Goal: Task Accomplishment & Management: Manage account settings

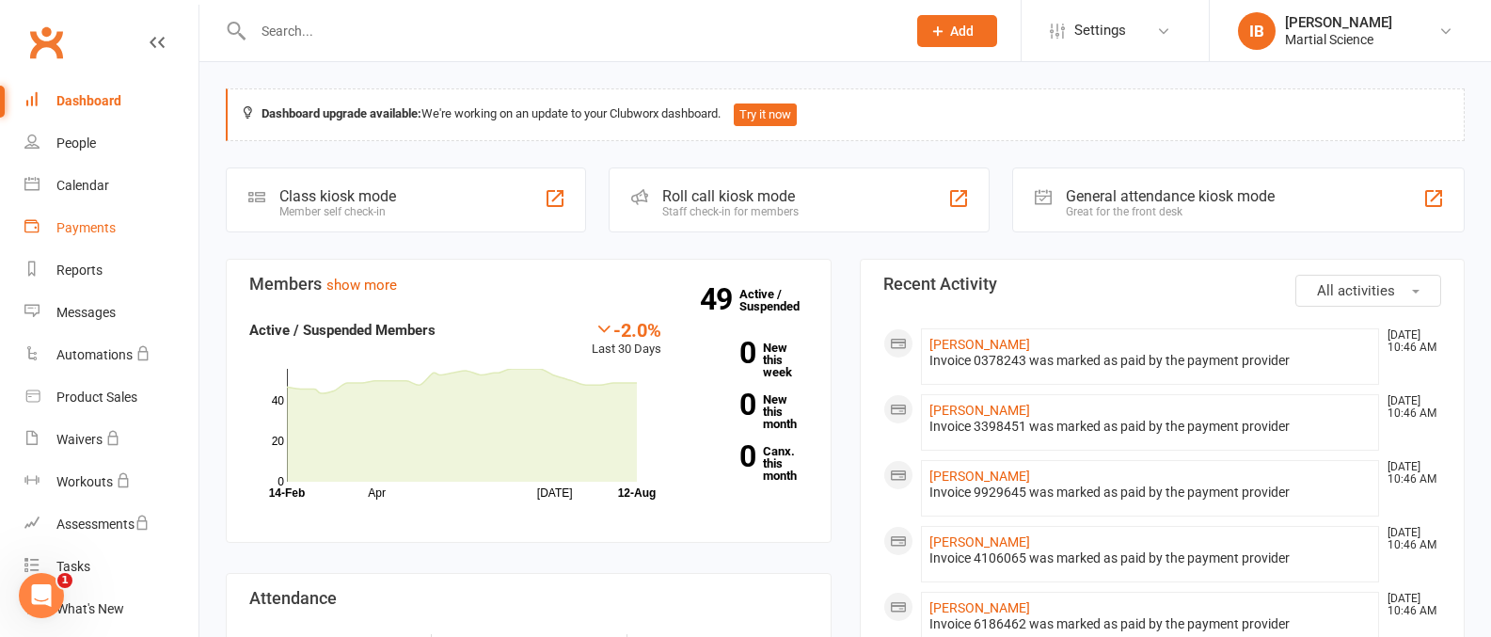
click at [103, 222] on div "Payments" at bounding box center [85, 227] width 59 height 15
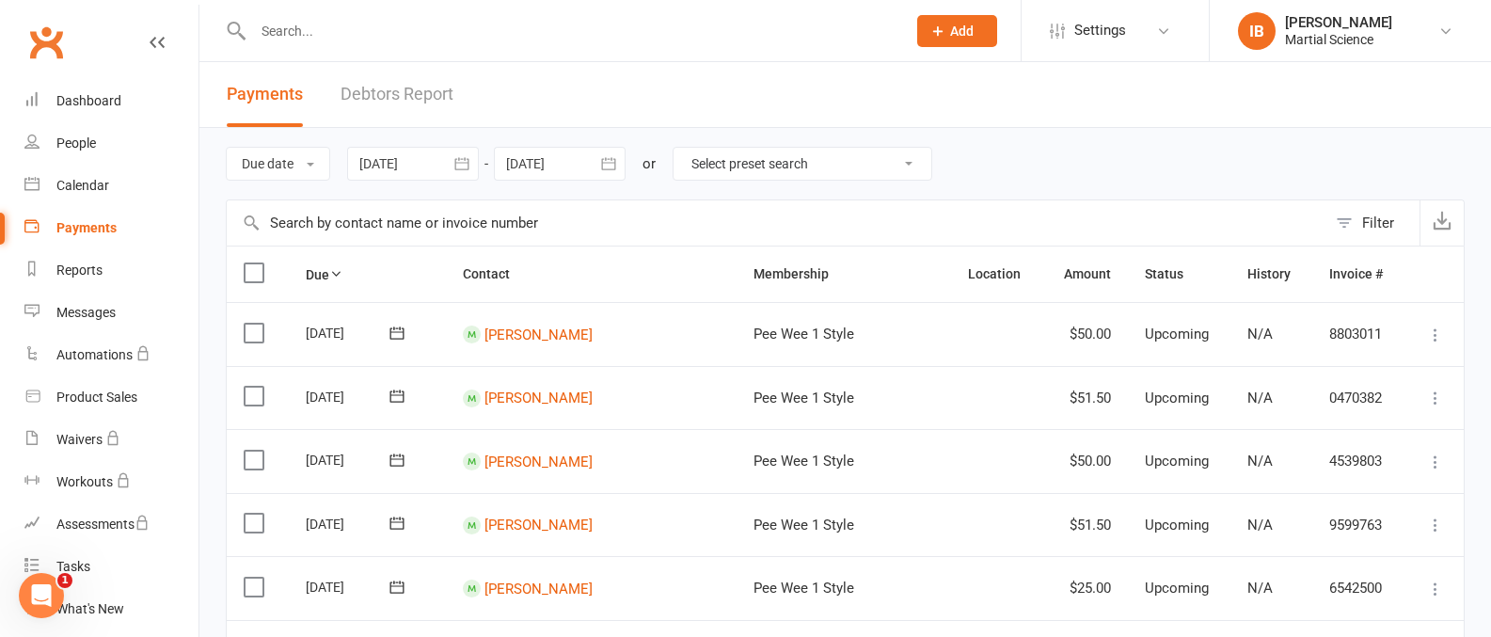
click at [916, 165] on select "Select preset search All failures All skipped payments All pending payments Suc…" at bounding box center [803, 164] width 258 height 32
select select "0"
type input "[DATE]"
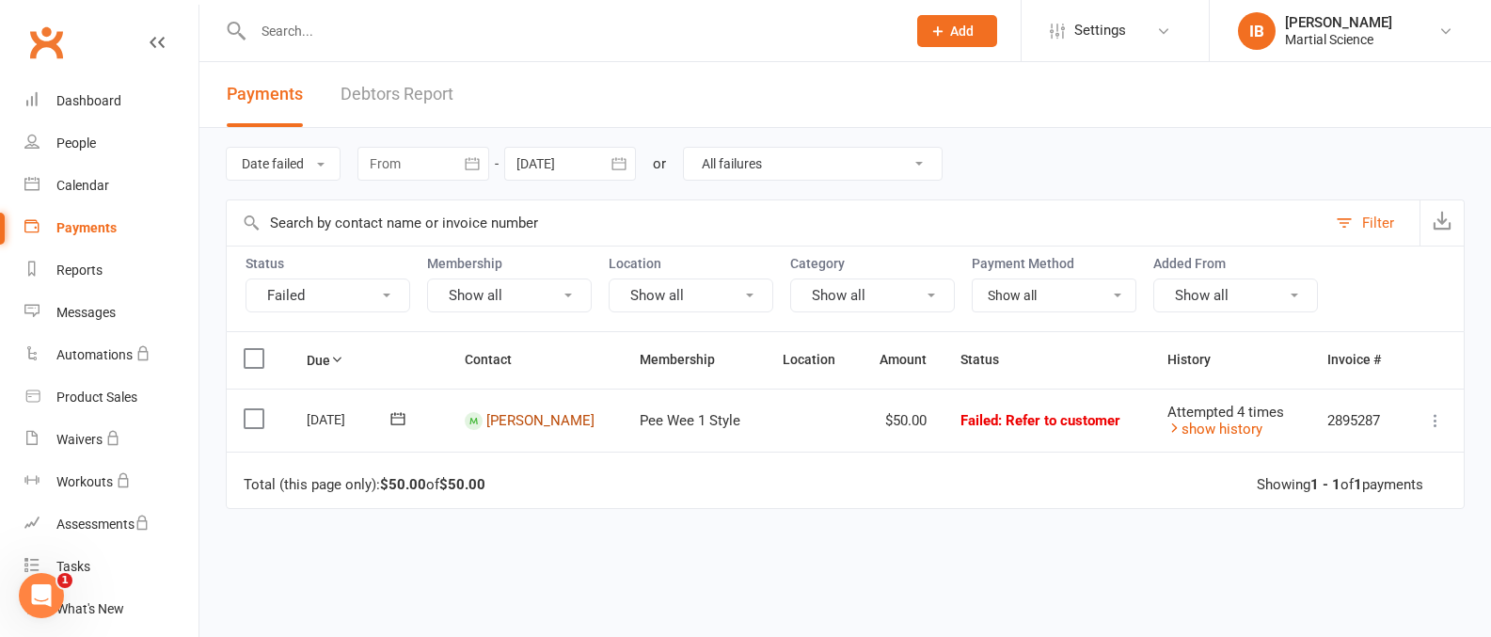
click at [521, 417] on link "[PERSON_NAME]" at bounding box center [540, 420] width 108 height 17
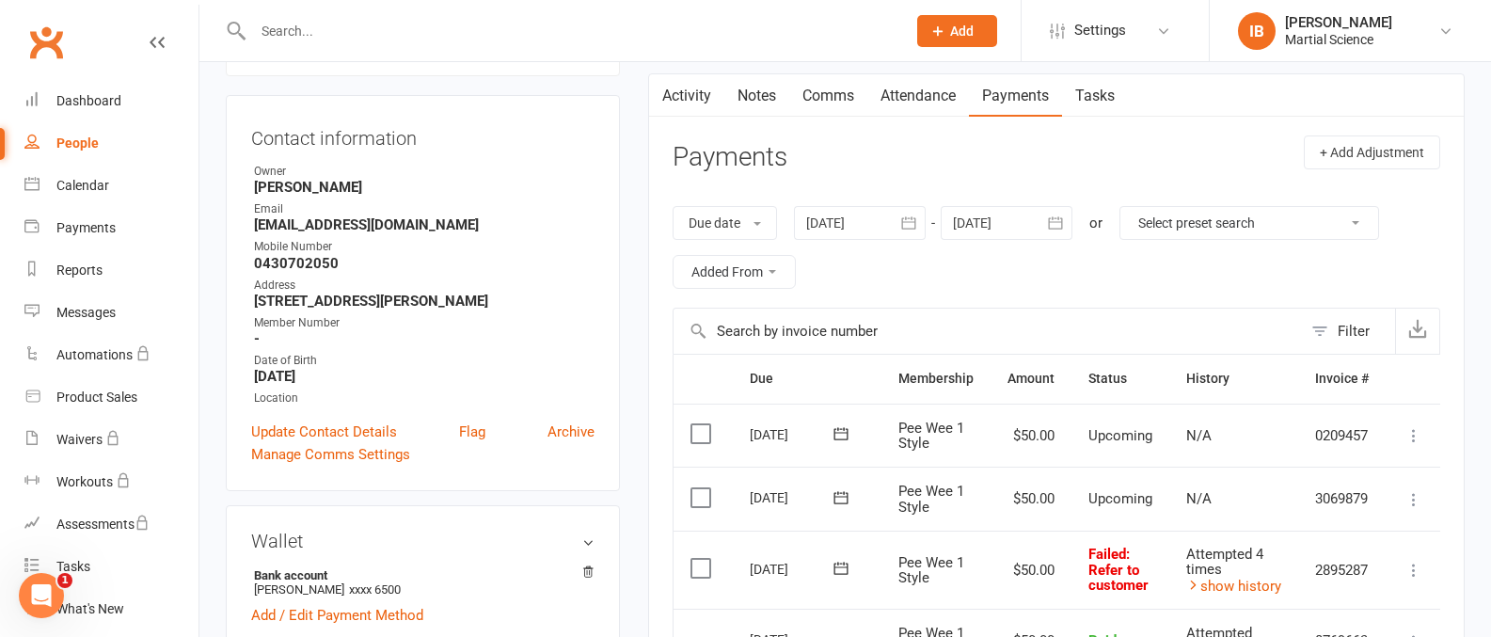
scroll to position [331, 0]
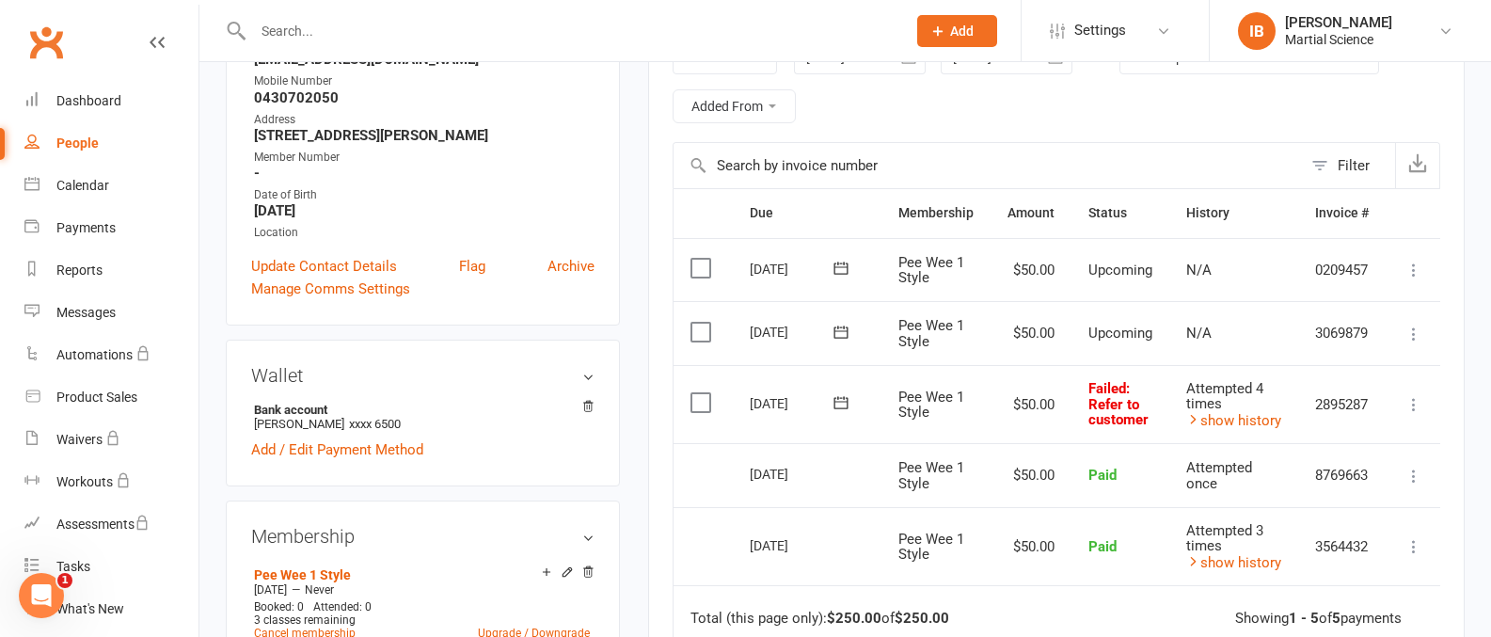
click at [1417, 405] on icon at bounding box center [1414, 404] width 19 height 19
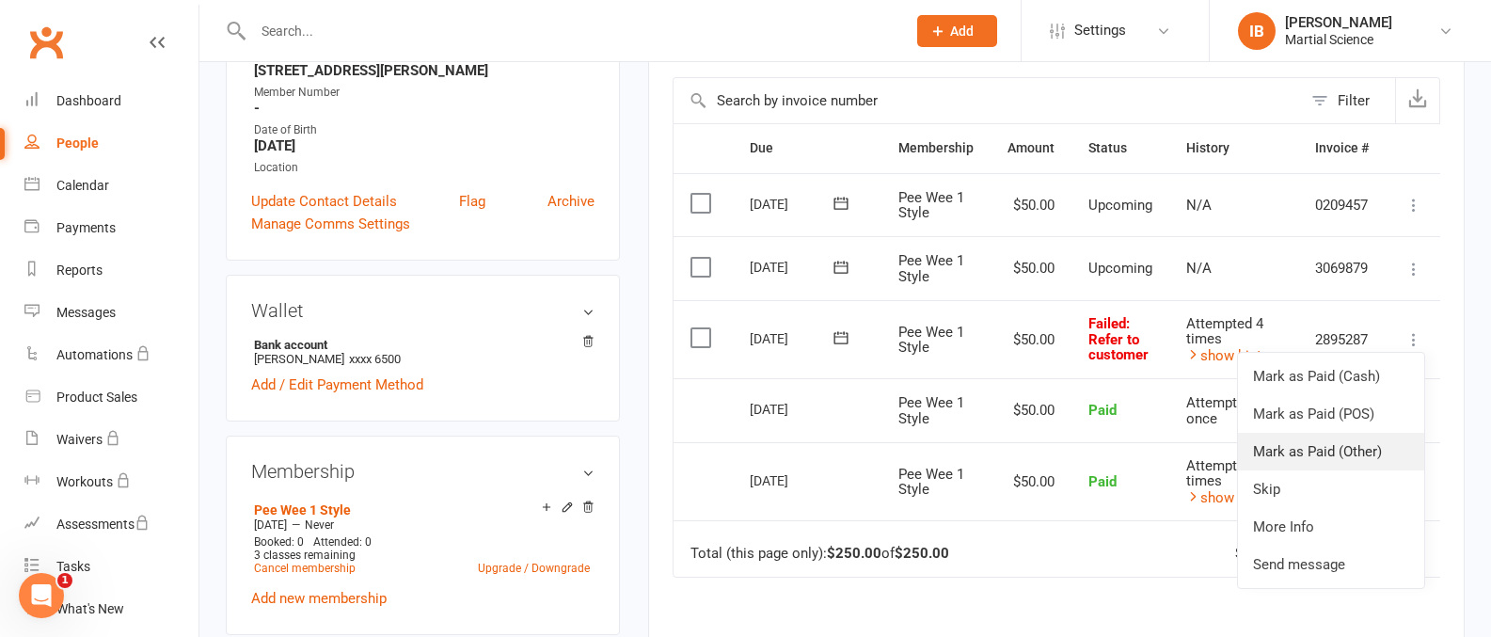
scroll to position [426, 0]
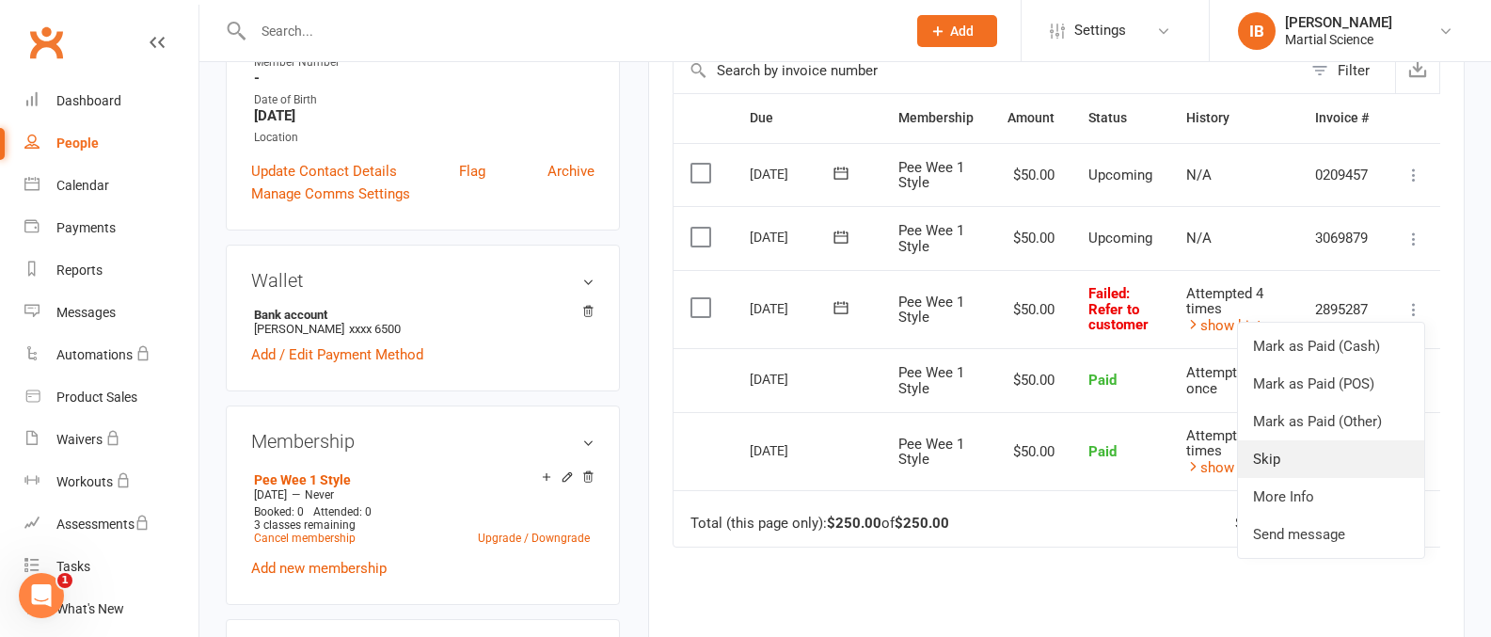
click at [1305, 456] on link "Skip" at bounding box center [1331, 459] width 186 height 38
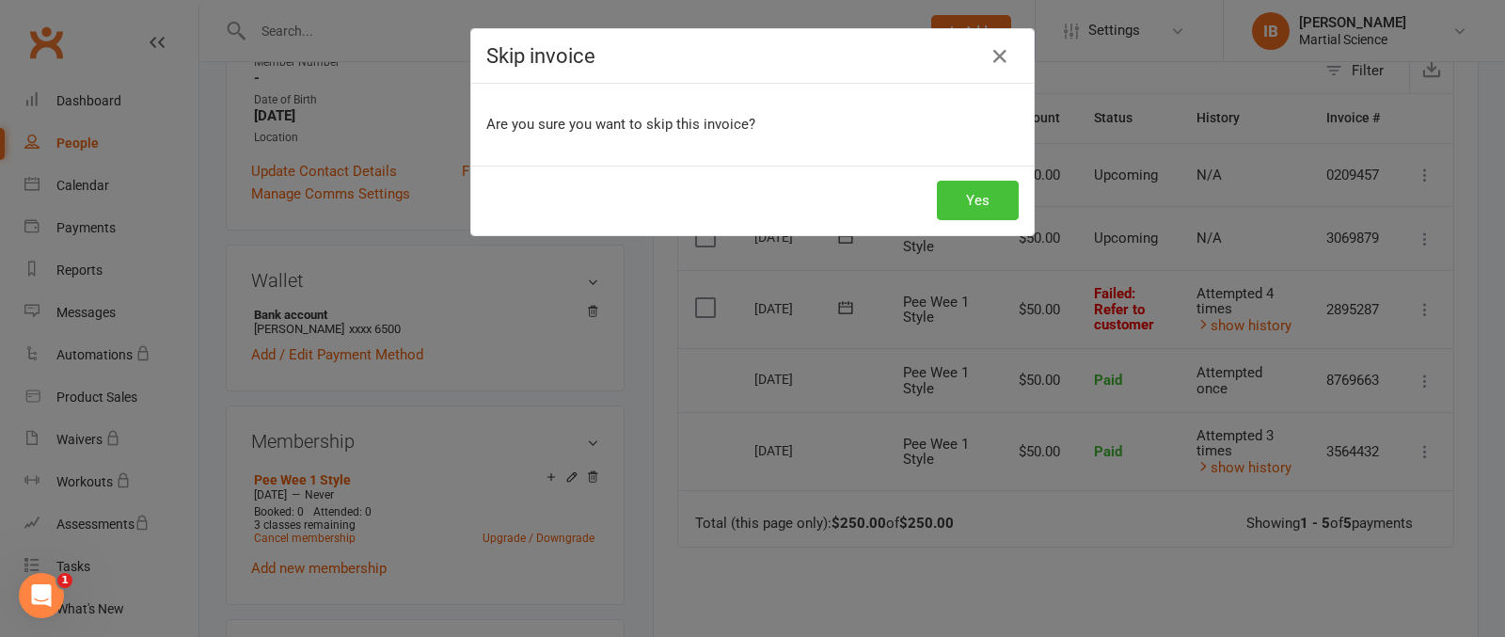
click at [971, 199] on button "Yes" at bounding box center [978, 201] width 82 height 40
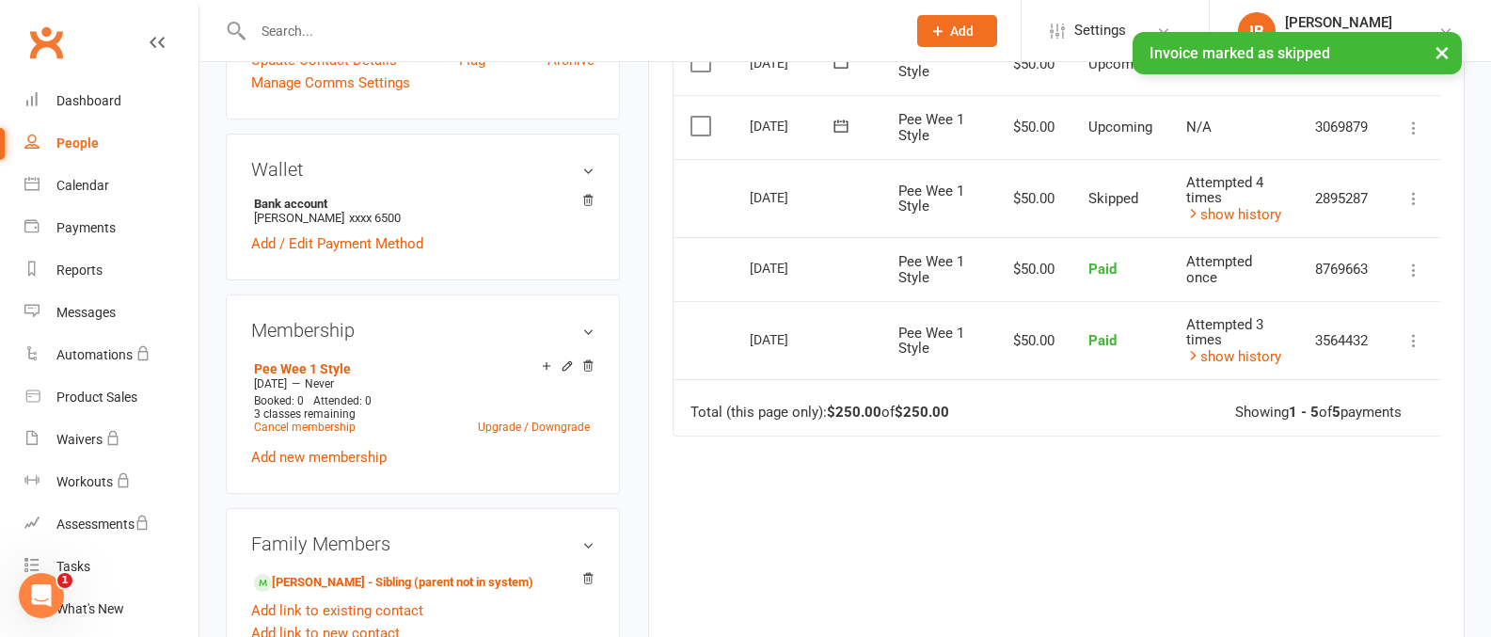
scroll to position [655, 0]
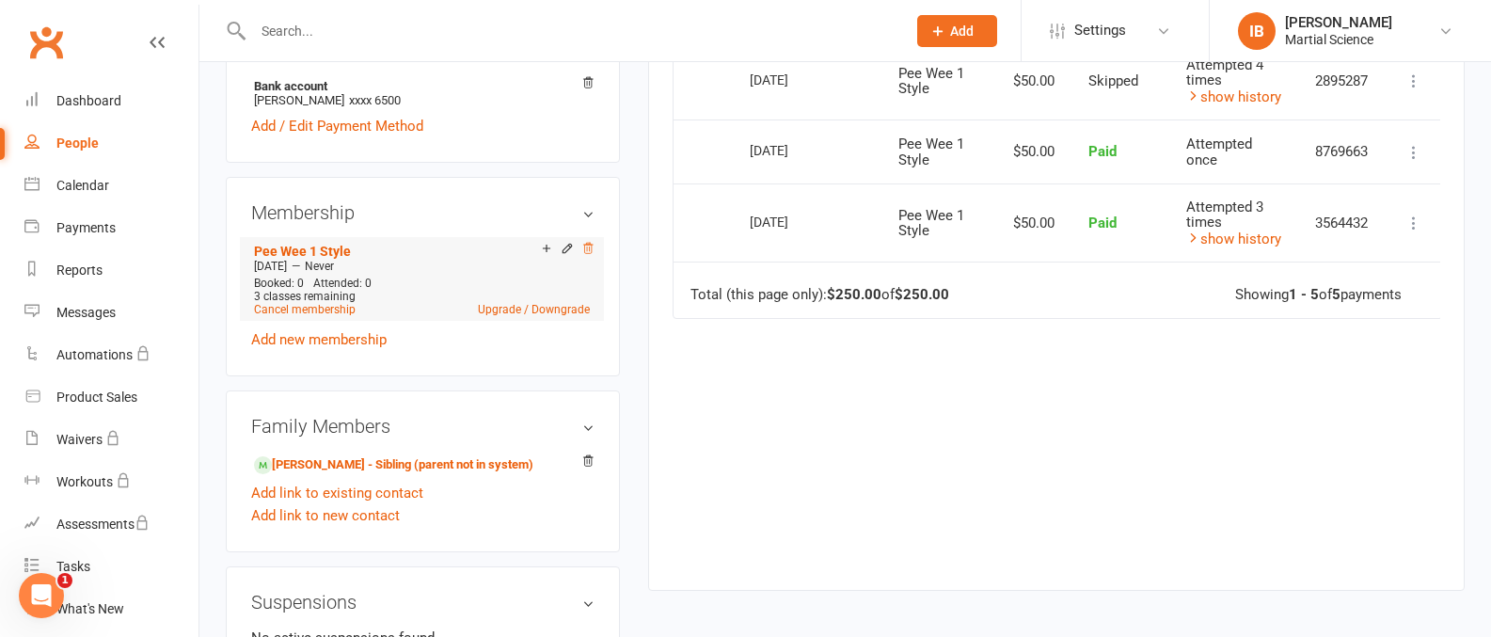
click at [588, 247] on icon at bounding box center [587, 248] width 13 height 13
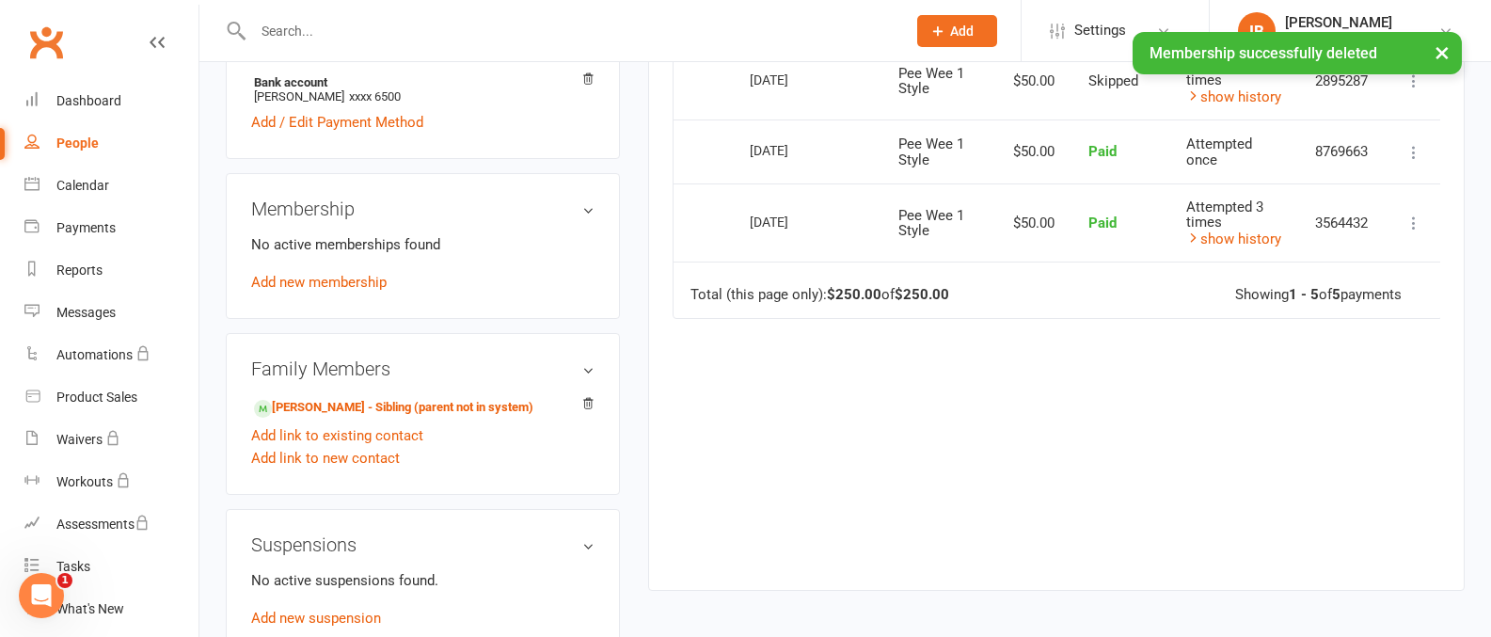
scroll to position [651, 0]
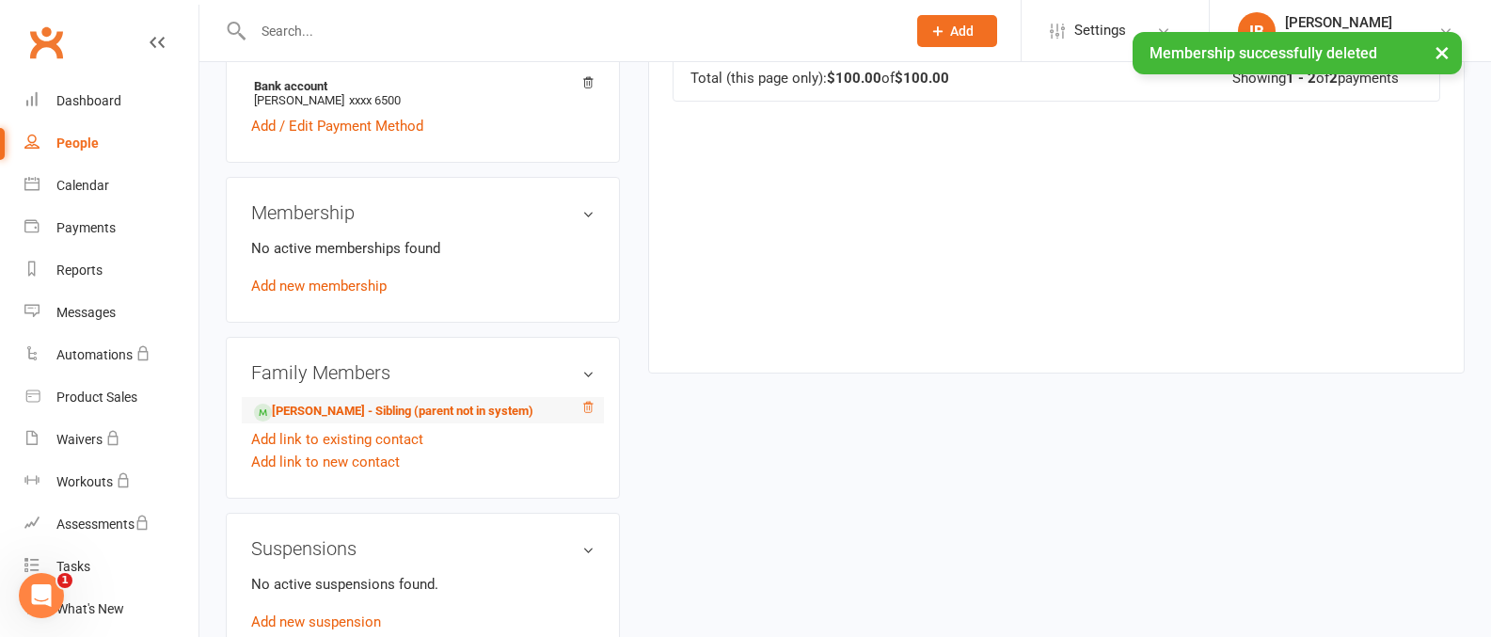
click at [587, 408] on icon at bounding box center [587, 407] width 13 height 13
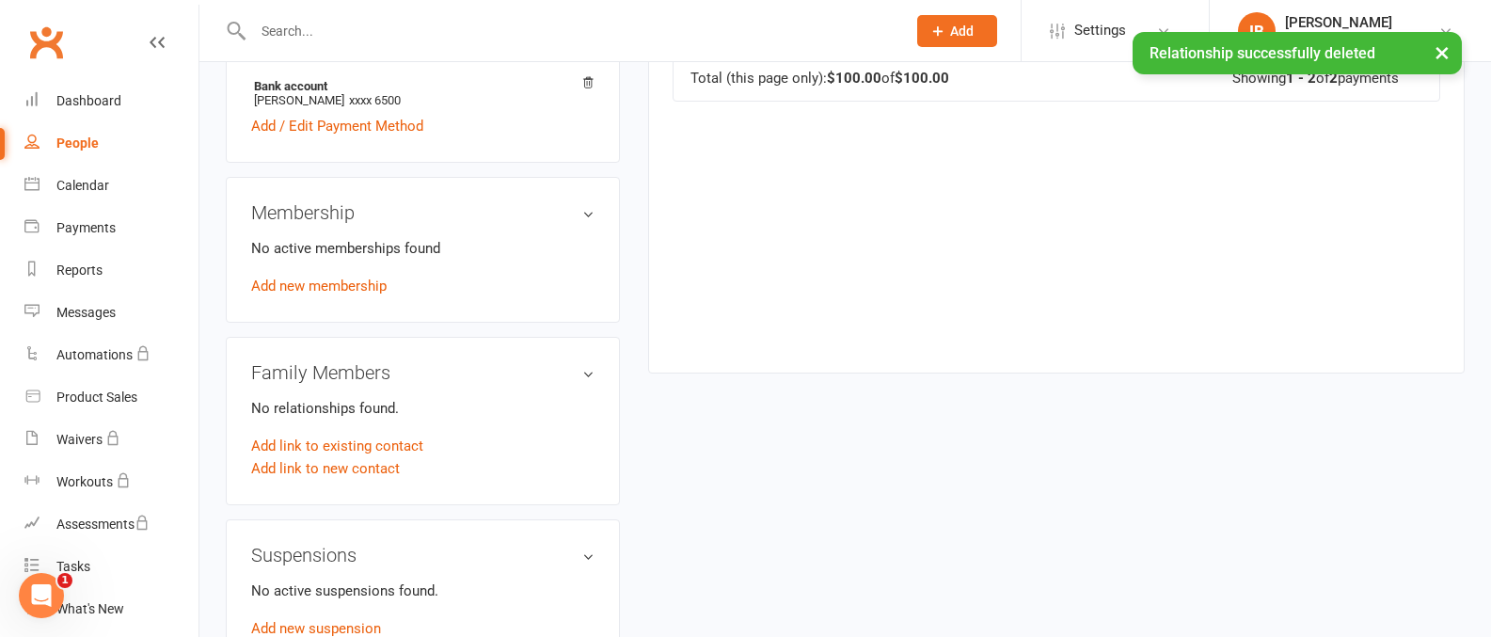
click at [590, 32] on div "× Relationship successfully deleted" at bounding box center [733, 32] width 1467 height 0
click at [590, 81] on icon at bounding box center [587, 82] width 13 height 13
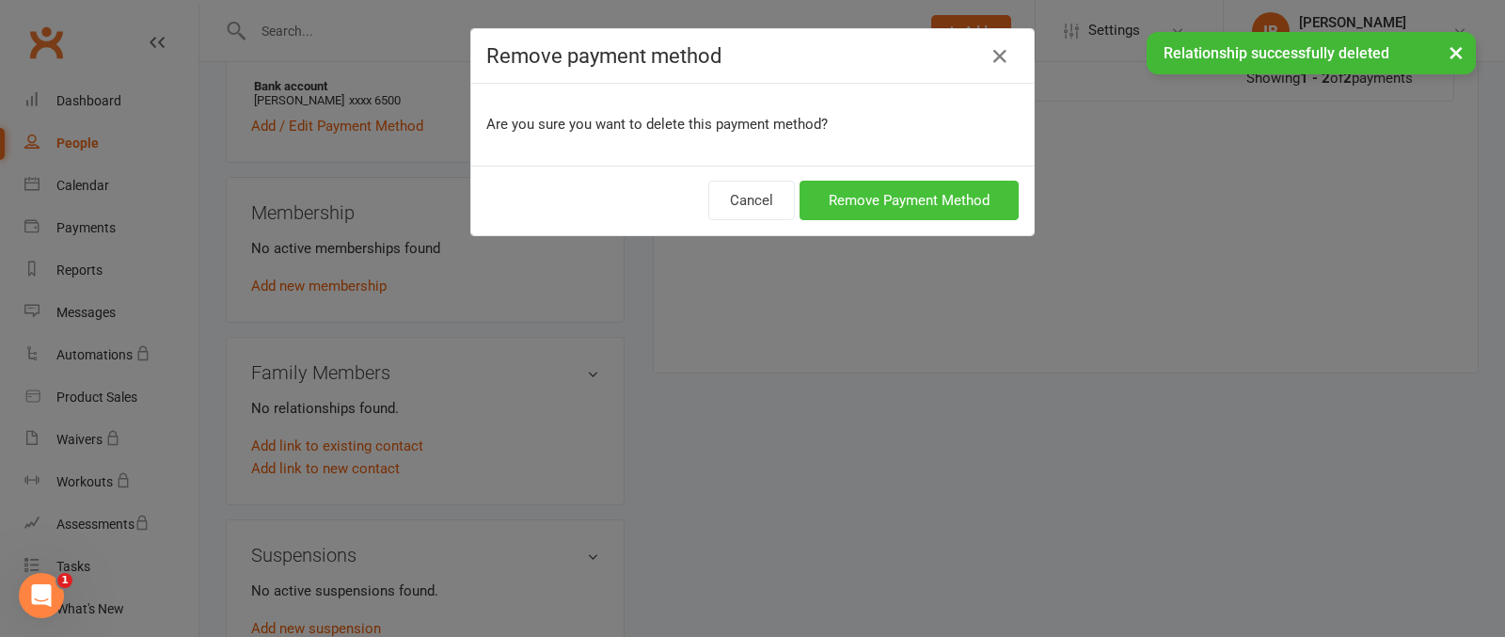
click at [913, 199] on button "Remove Payment Method" at bounding box center [909, 201] width 219 height 40
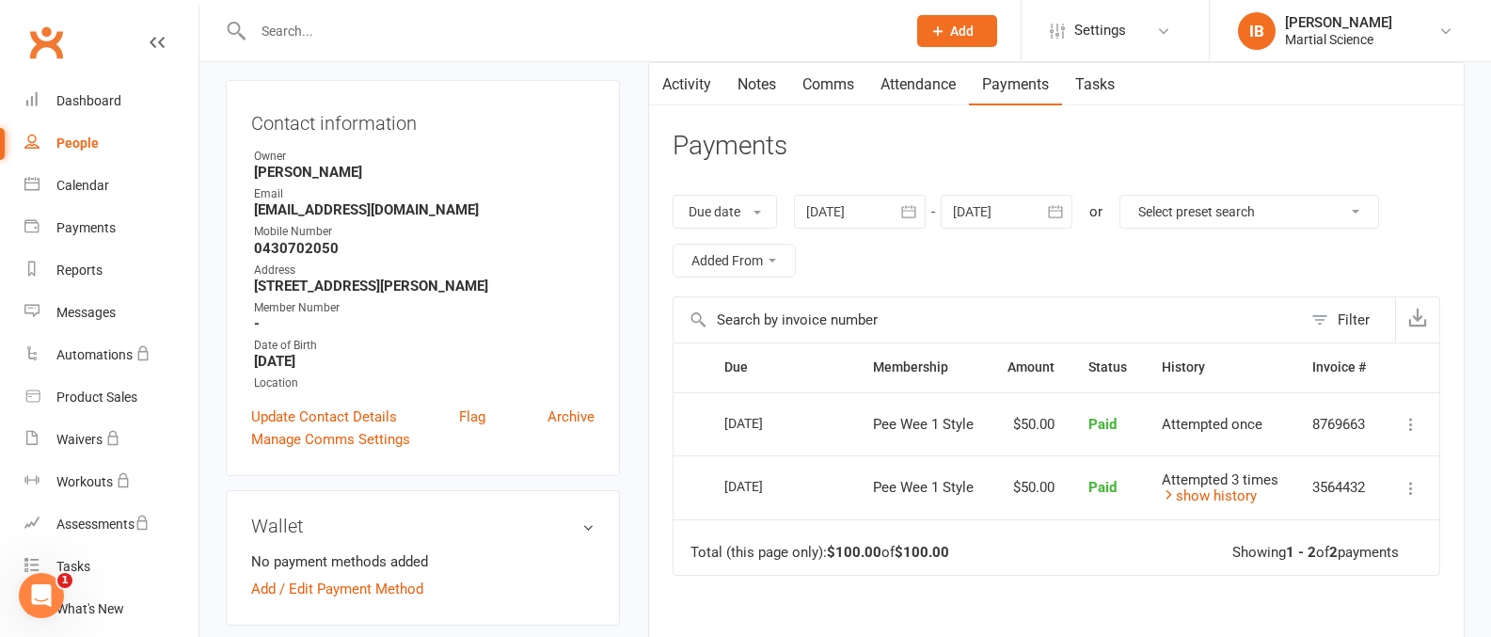
scroll to position [183, 0]
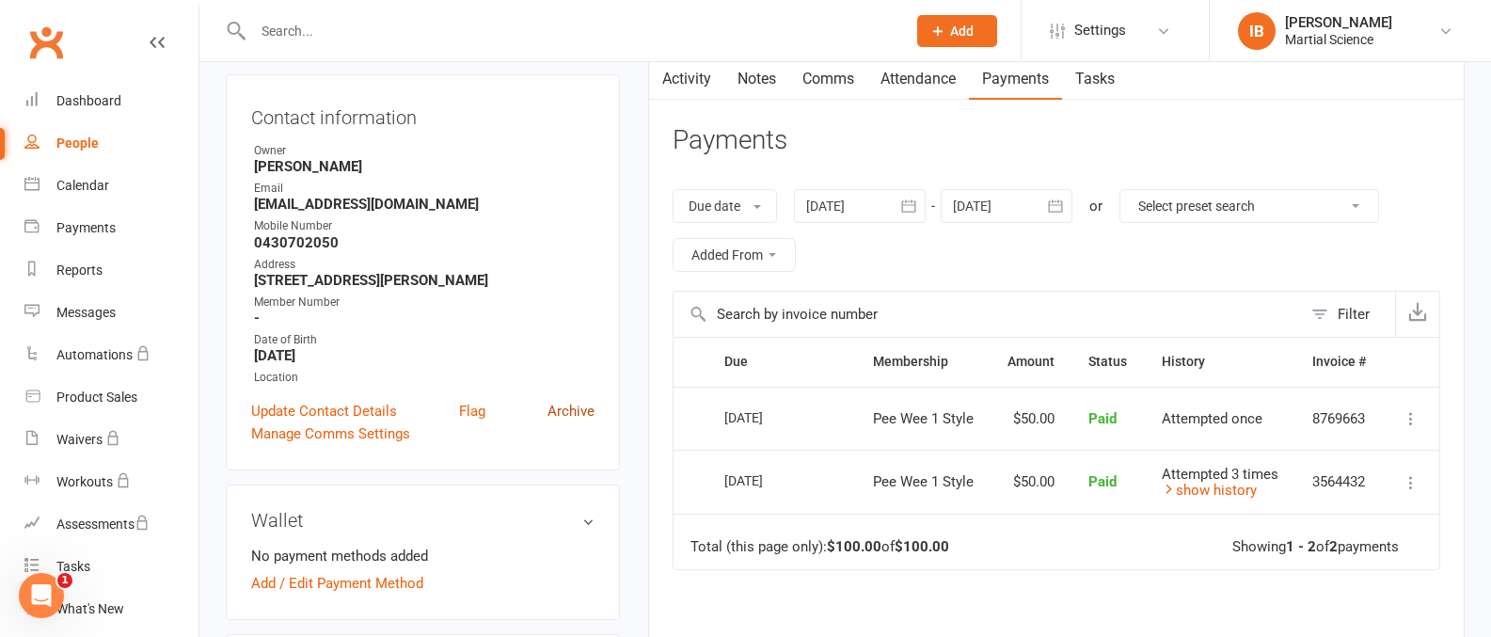
click at [556, 408] on link "Archive" at bounding box center [571, 411] width 47 height 23
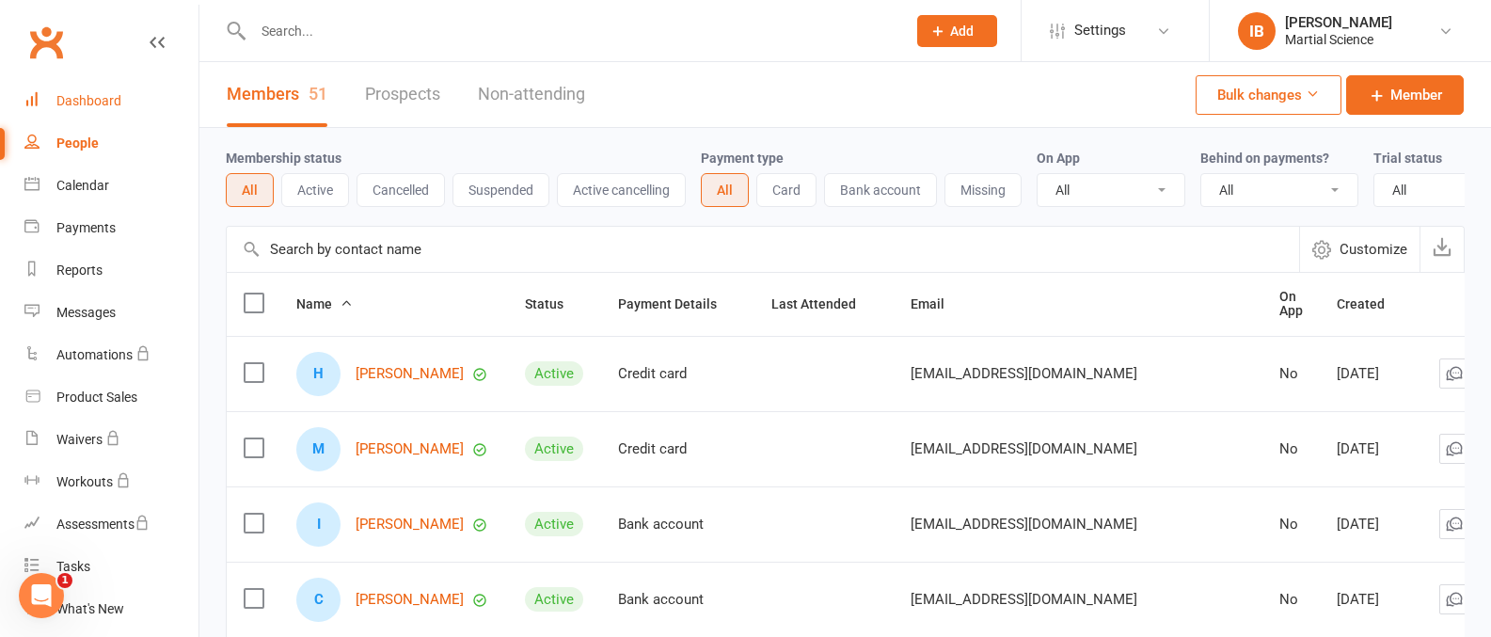
click at [107, 99] on div "Dashboard" at bounding box center [88, 100] width 65 height 15
